Goal: Find contact information: Find contact information

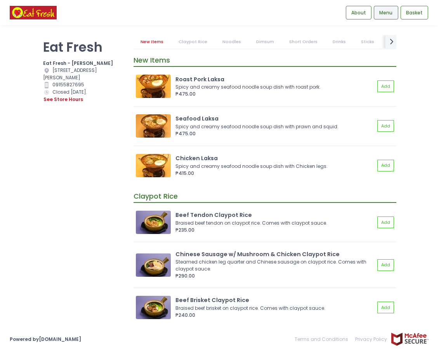
click at [76, 183] on div "Eat Fresh Eat Fresh - [PERSON_NAME] Location Created with Sketch. [STREET_ADDRE…" at bounding box center [83, 171] width 91 height 273
click at [391, 40] on icon "next Created with Sketch." at bounding box center [392, 42] width 10 height 10
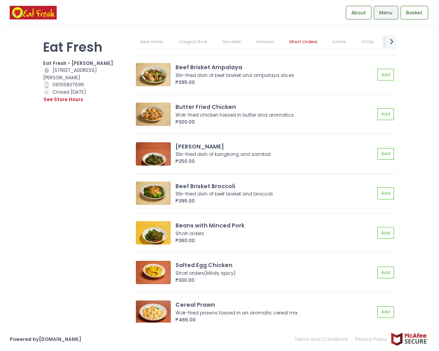
scroll to position [2487, 0]
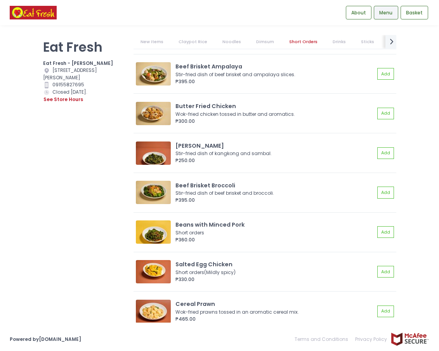
click at [74, 164] on div "Eat Fresh Eat Fresh - [PERSON_NAME] Location Created with Sketch. [STREET_ADDRE…" at bounding box center [83, 171] width 91 height 273
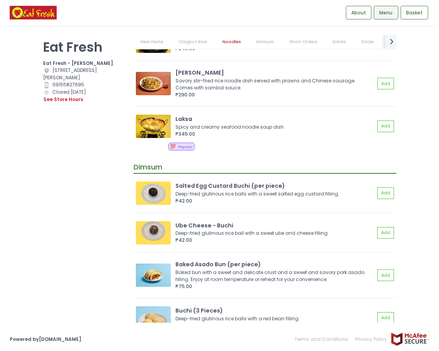
click at [94, 212] on div "Eat Fresh Eat Fresh - [PERSON_NAME] Location Created with Sketch. [STREET_ADDRE…" at bounding box center [83, 171] width 91 height 273
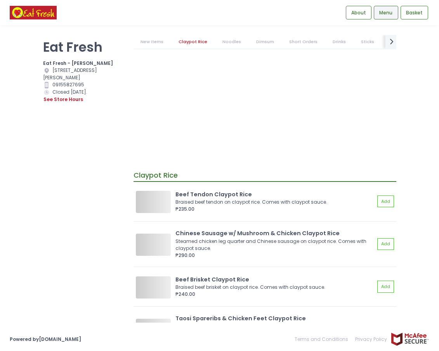
scroll to position [0, 0]
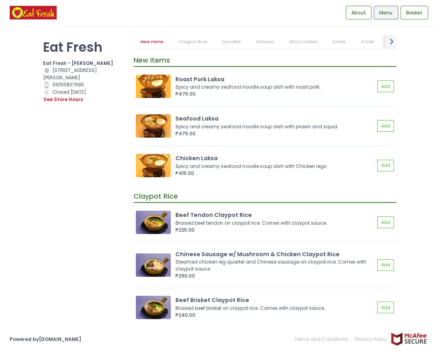
click at [375, 44] on link "Sticks" at bounding box center [367, 42] width 27 height 14
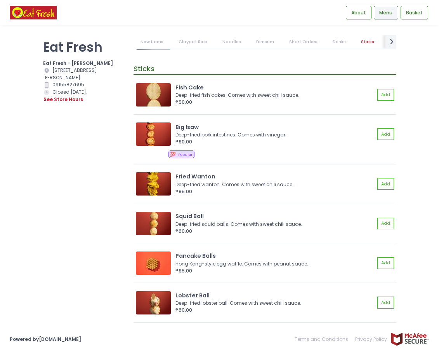
scroll to position [3824, 0]
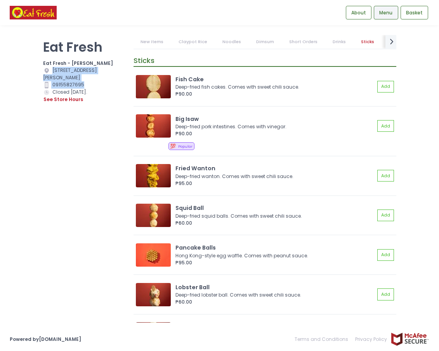
drag, startPoint x: 96, startPoint y: 85, endPoint x: 52, endPoint y: 73, distance: 44.6
click at [52, 73] on div "Eat Fresh Eat Fresh - [PERSON_NAME] Location Created with Sketch. [STREET_ADDRE…" at bounding box center [83, 171] width 91 height 273
copy div "[STREET_ADDRESS][PERSON_NAME] Contact Number Created with Sketch. 09155827695"
